Goal: Task Accomplishment & Management: Manage account settings

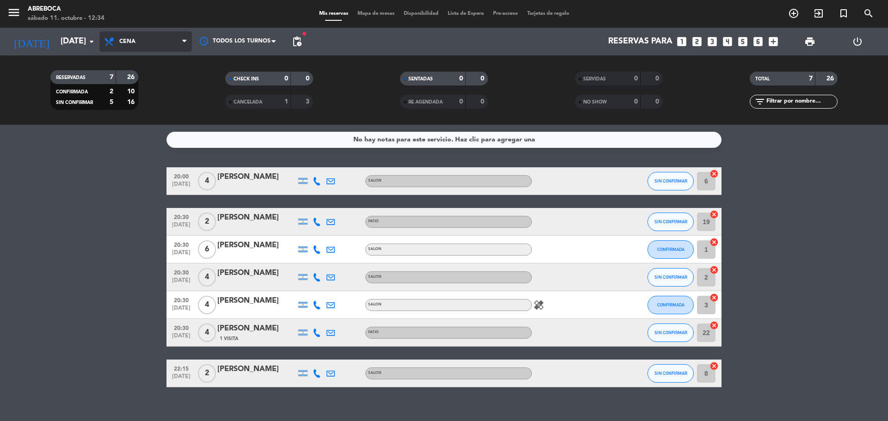
click at [137, 36] on span "Cena" at bounding box center [145, 41] width 92 height 20
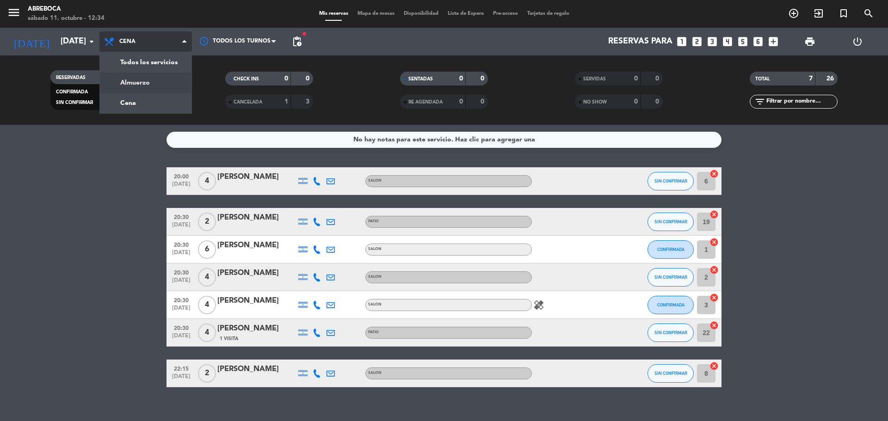
click at [136, 77] on div "menu ABREBOCA [DATE] 11. octubre - 12:34 Mis reservas Mapa de mesas Disponibili…" at bounding box center [444, 62] width 888 height 125
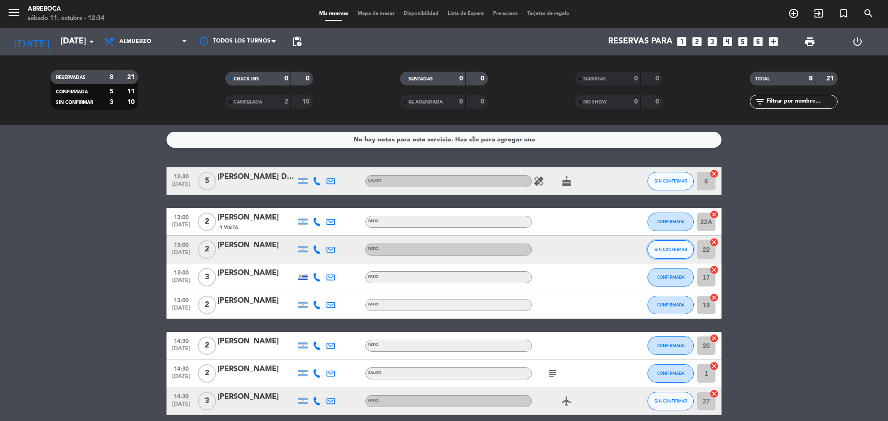
click at [659, 252] on button "SIN CONFIRMAR" at bounding box center [670, 249] width 46 height 18
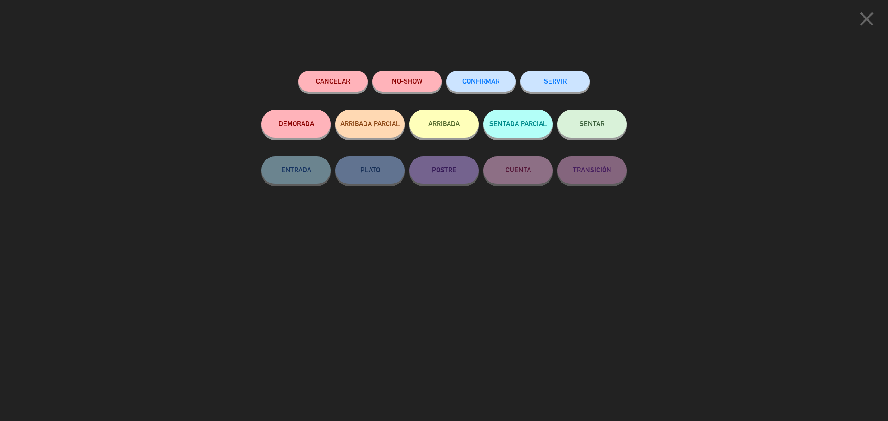
click at [549, 91] on button "SERVIR" at bounding box center [554, 81] width 69 height 21
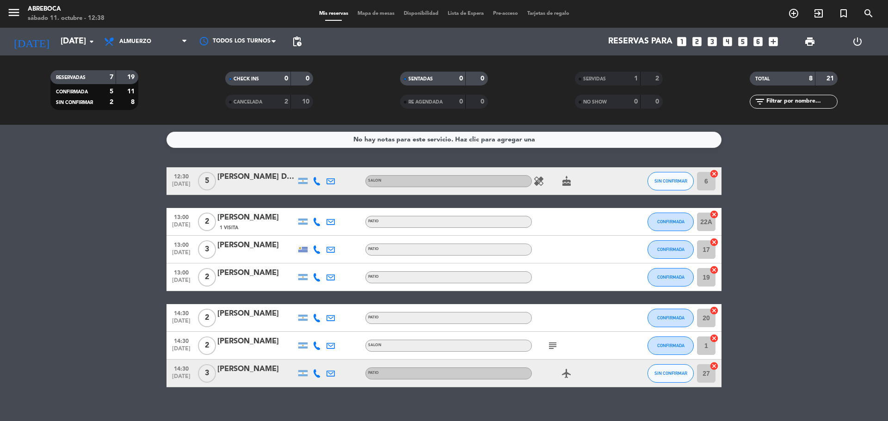
click at [569, 183] on icon "cake" at bounding box center [566, 181] width 11 height 11
click at [662, 186] on button "SIN CONFIRMAR" at bounding box center [670, 181] width 46 height 18
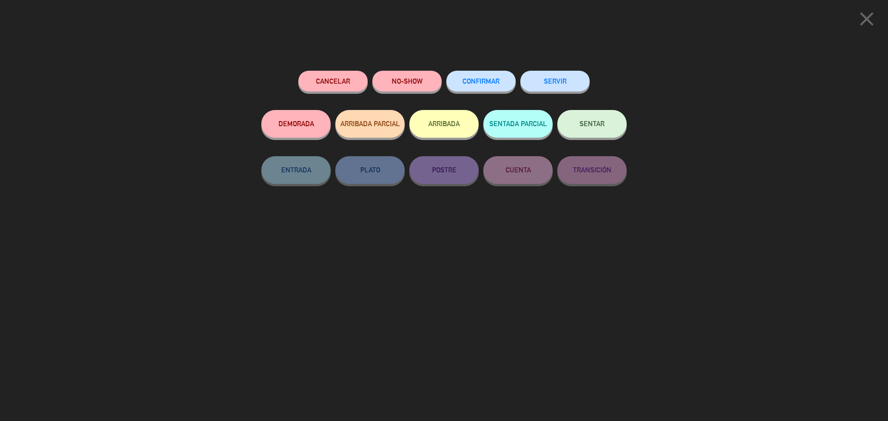
click at [571, 82] on button "SERVIR" at bounding box center [554, 81] width 69 height 21
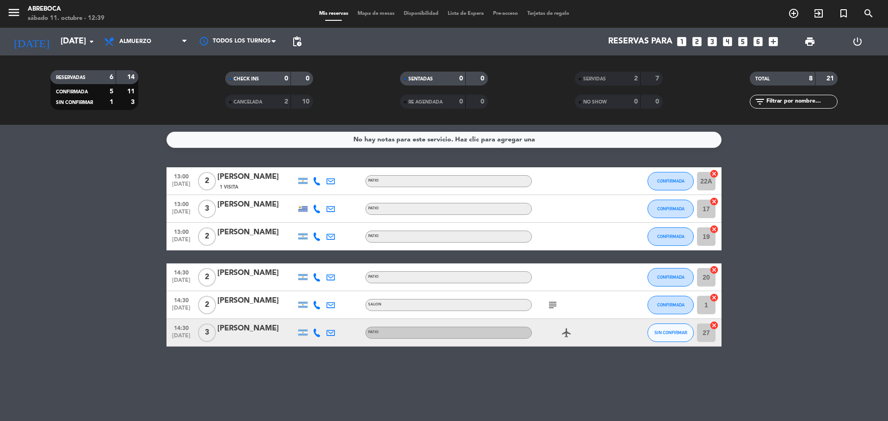
click at [158, 167] on bookings-row "13:00 [DATE] 2 [PERSON_NAME] 1 Visita PATIO CONFIRMADA 22A cancel 13:00 [DATE] …" at bounding box center [444, 256] width 888 height 179
click at [649, 76] on div "7" at bounding box center [652, 79] width 18 height 11
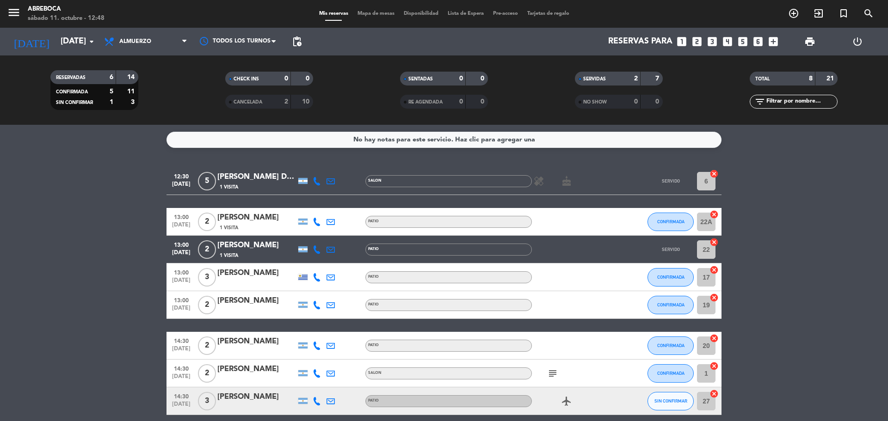
click at [534, 187] on div "healing cake" at bounding box center [573, 180] width 83 height 27
click at [537, 185] on icon "healing" at bounding box center [538, 181] width 11 height 11
click at [788, 171] on bookings-row "12:30 [DATE] 5 [PERSON_NAME] D'[PERSON_NAME] 1 Visita SALON healing cake SERVID…" at bounding box center [444, 291] width 888 height 248
